Goal: Task Accomplishment & Management: Complete application form

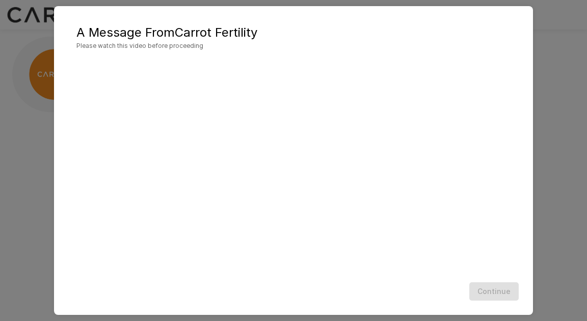
click at [496, 290] on div "Continue" at bounding box center [293, 291] width 458 height 27
click at [541, 94] on div "A Message From Carrot Fertility Please watch this video before proceeding Conti…" at bounding box center [293, 160] width 587 height 321
click at [495, 290] on button "Continue" at bounding box center [493, 291] width 49 height 19
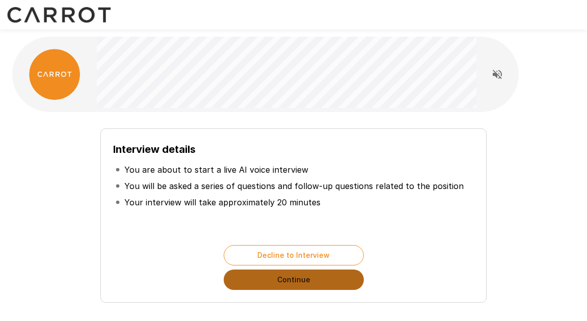
click at [295, 280] on button "Continue" at bounding box center [294, 279] width 140 height 20
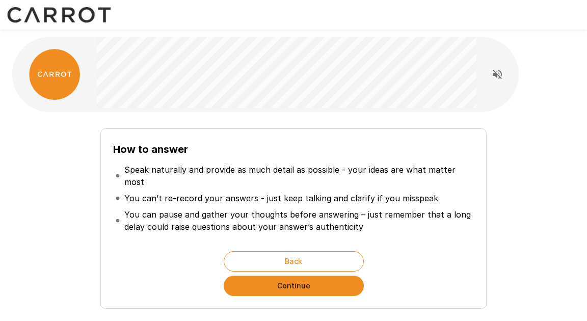
click at [295, 280] on button "Continue" at bounding box center [294, 286] width 140 height 20
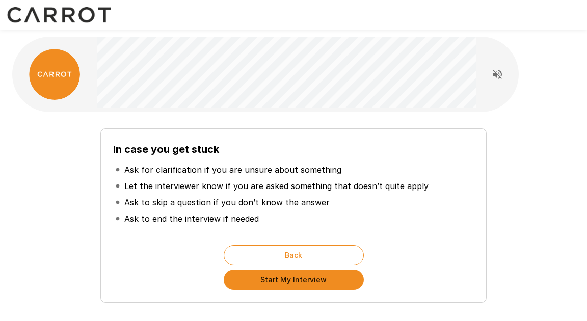
click at [295, 280] on button "Start My Interview" at bounding box center [294, 279] width 140 height 20
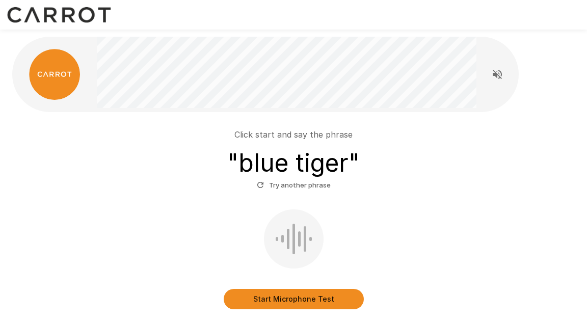
click at [281, 303] on button "Start Microphone Test" at bounding box center [294, 299] width 140 height 20
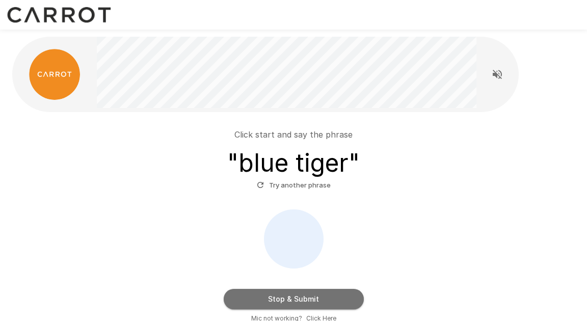
click at [294, 302] on button "Stop & Submit" at bounding box center [294, 299] width 140 height 20
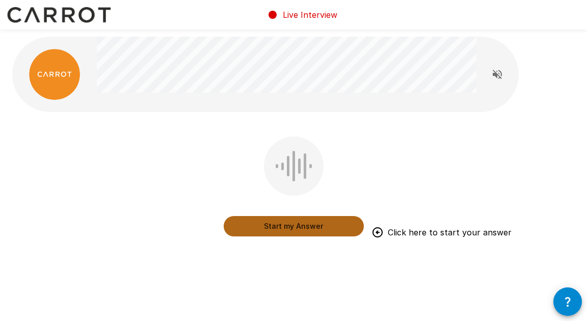
click at [291, 228] on button "Start my Answer" at bounding box center [294, 226] width 140 height 20
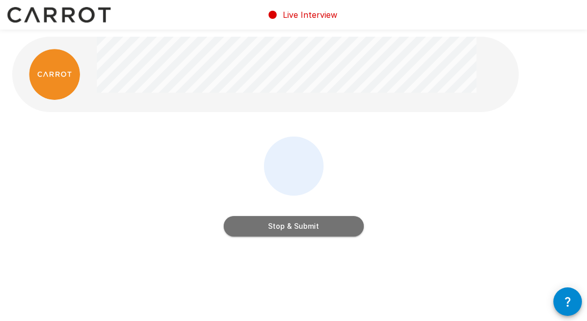
click at [297, 228] on button "Stop & Submit" at bounding box center [294, 226] width 140 height 20
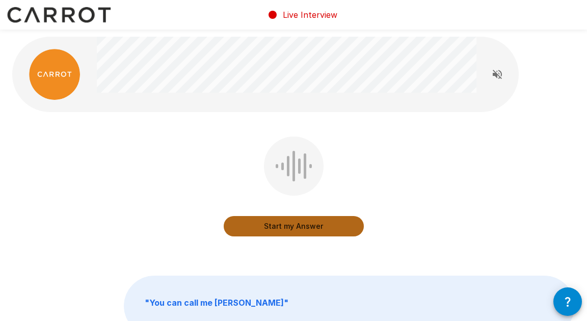
click at [286, 228] on button "Start my Answer" at bounding box center [294, 226] width 140 height 20
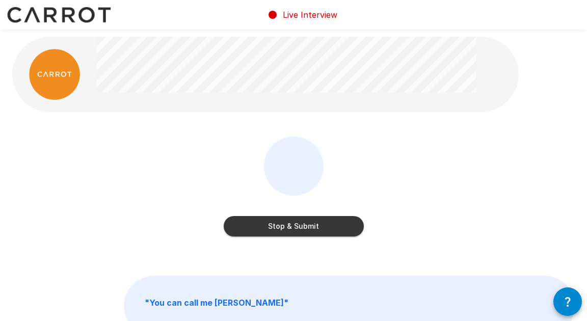
click at [286, 226] on button "Stop & Submit" at bounding box center [294, 226] width 140 height 20
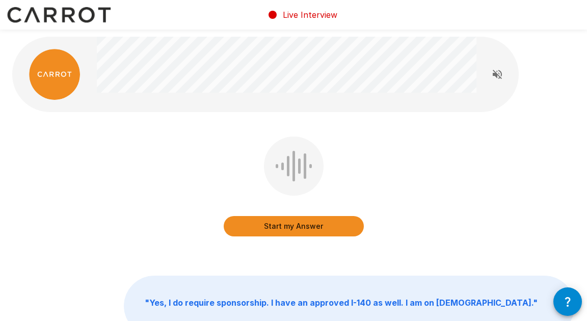
click at [286, 227] on button "Start my Answer" at bounding box center [294, 226] width 140 height 20
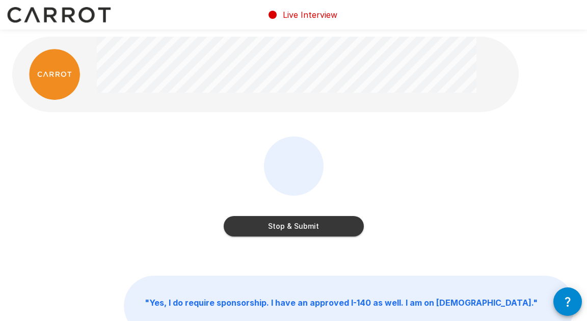
click at [297, 227] on button "Stop & Submit" at bounding box center [294, 226] width 140 height 20
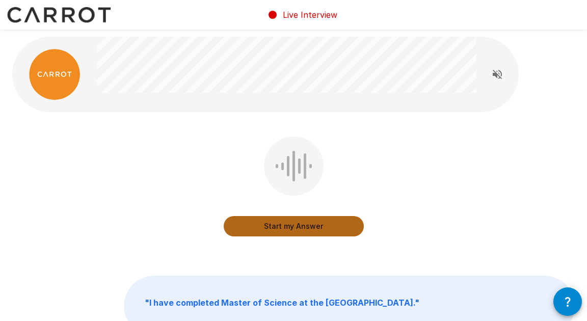
click at [285, 228] on button "Start my Answer" at bounding box center [294, 226] width 140 height 20
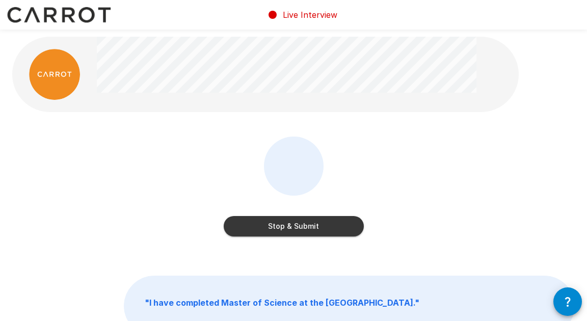
click at [285, 228] on button "Stop & Submit" at bounding box center [294, 226] width 140 height 20
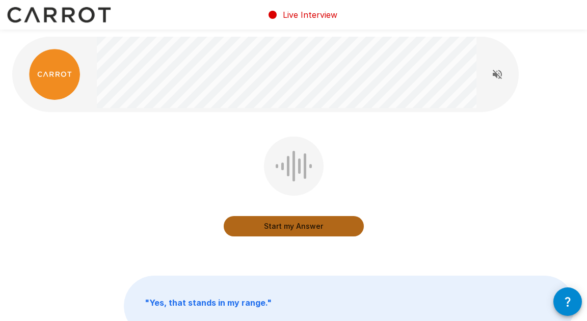
click at [288, 227] on button "Start my Answer" at bounding box center [294, 226] width 140 height 20
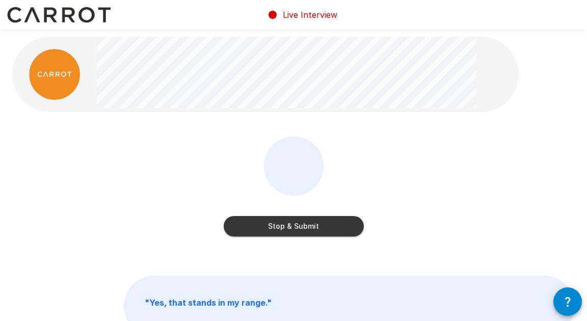
click at [294, 225] on button "Stop & Submit" at bounding box center [294, 226] width 140 height 20
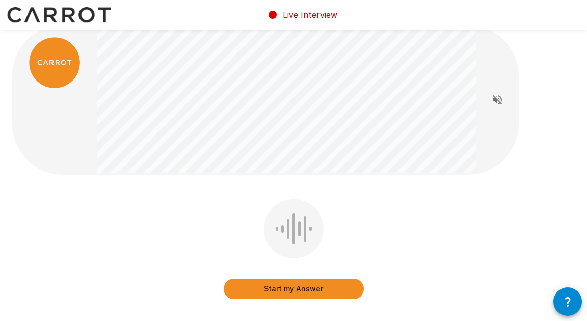
scroll to position [15, 0]
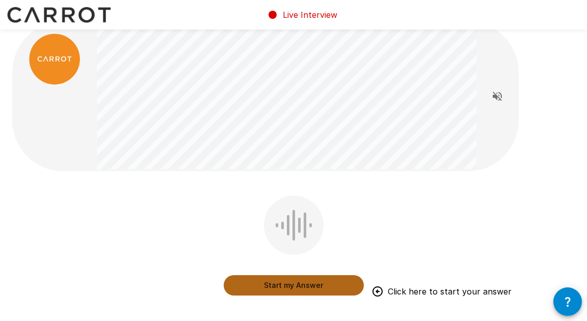
click at [289, 287] on button "Start my Answer" at bounding box center [294, 285] width 140 height 20
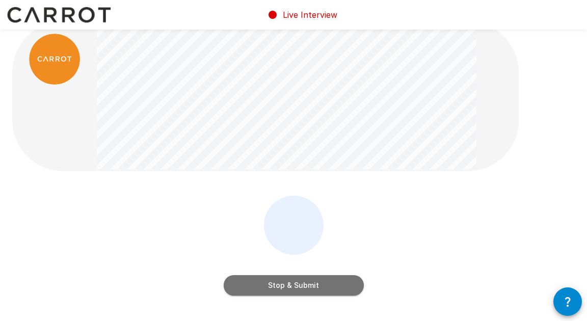
click at [303, 288] on button "Stop & Submit" at bounding box center [294, 285] width 140 height 20
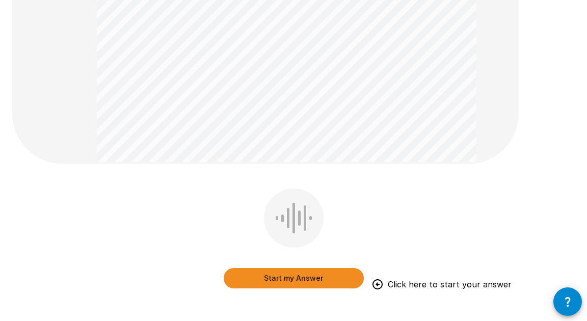
scroll to position [238, 0]
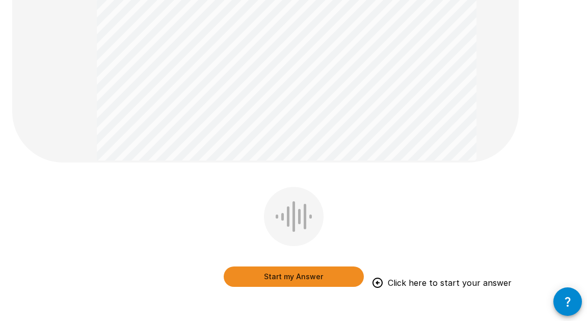
click at [298, 275] on button "Start my Answer" at bounding box center [294, 276] width 140 height 20
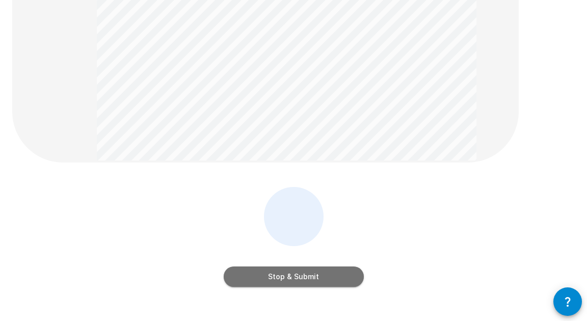
click at [283, 283] on button "Stop & Submit" at bounding box center [294, 276] width 140 height 20
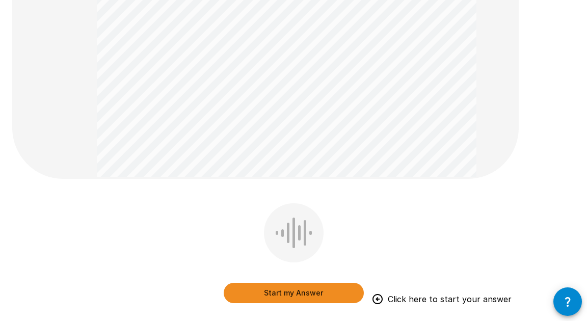
scroll to position [355, 0]
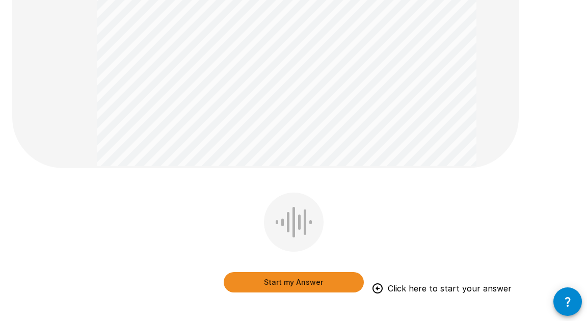
click at [302, 286] on button "Start my Answer" at bounding box center [294, 282] width 140 height 20
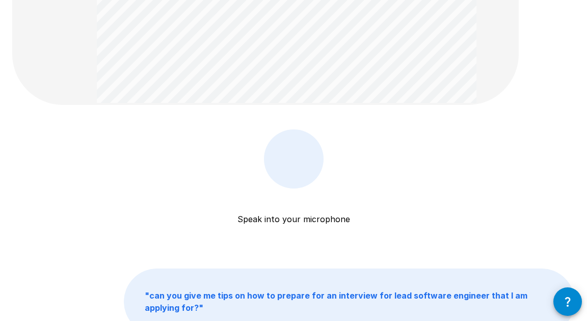
scroll to position [418, 0]
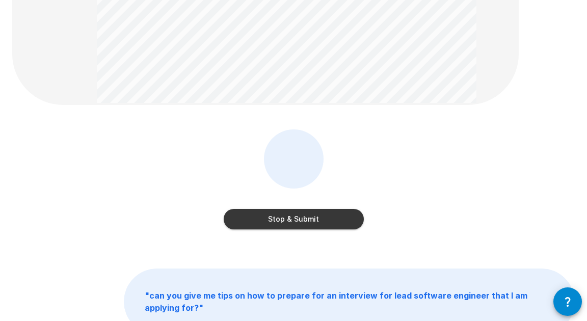
click at [302, 221] on button "Stop & Submit" at bounding box center [294, 219] width 140 height 20
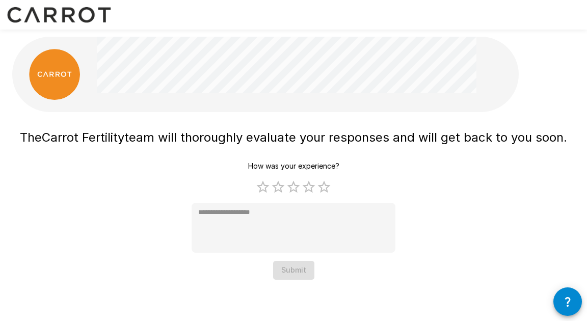
scroll to position [0, 0]
click at [326, 186] on label "5 Stars" at bounding box center [323, 186] width 15 height 15
type textarea "*"
click at [293, 270] on button "Submit" at bounding box center [293, 270] width 41 height 19
